Goal: Task Accomplishment & Management: Manage account settings

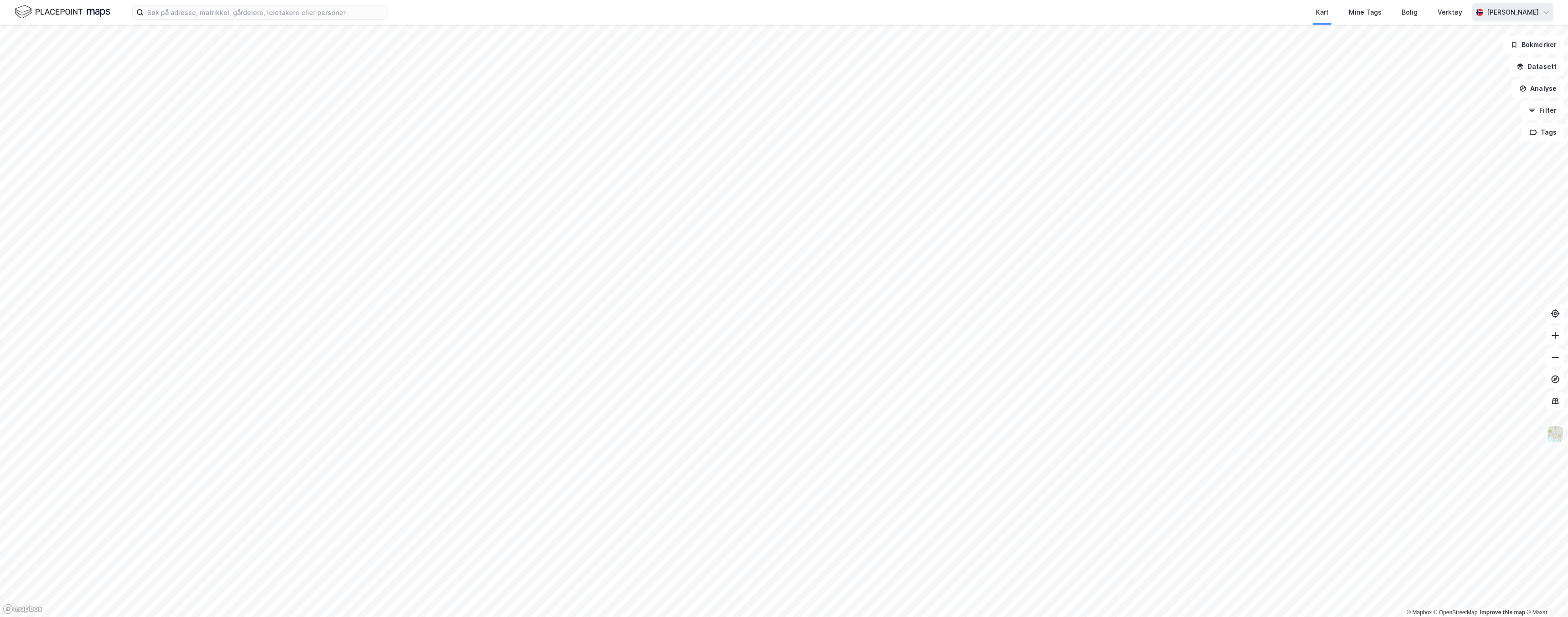
click at [1507, 12] on div "[PERSON_NAME]" at bounding box center [1513, 12] width 52 height 11
click at [1485, 59] on div "Logg ut" at bounding box center [1494, 56] width 119 height 22
